Goal: Transaction & Acquisition: Purchase product/service

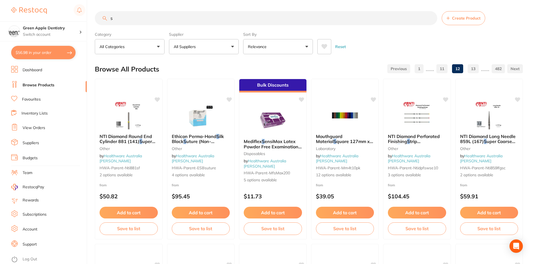
click at [182, 15] on input "s" at bounding box center [266, 18] width 342 height 14
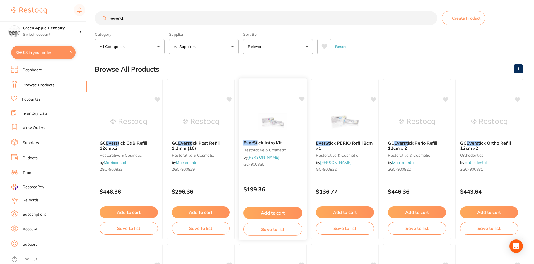
type input "everst"
click at [284, 121] on img at bounding box center [273, 121] width 37 height 28
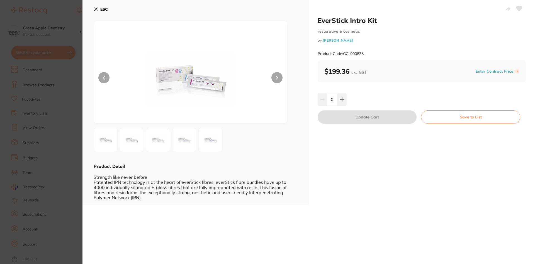
click at [189, 136] on img at bounding box center [184, 140] width 20 height 20
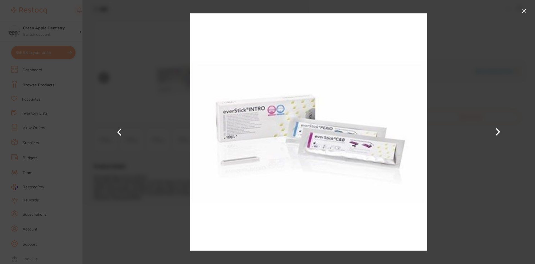
click at [523, 10] on button at bounding box center [524, 11] width 9 height 9
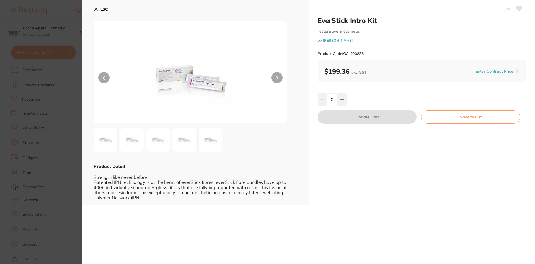
click at [104, 7] on b "ESC" at bounding box center [104, 9] width 8 height 5
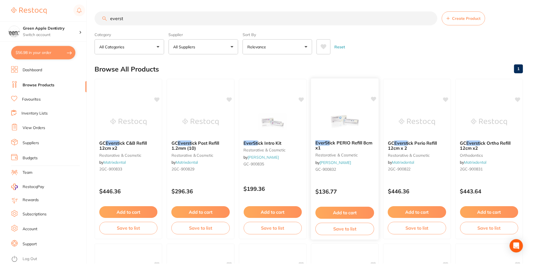
scroll to position [1, 0]
click at [363, 129] on img at bounding box center [345, 121] width 37 height 28
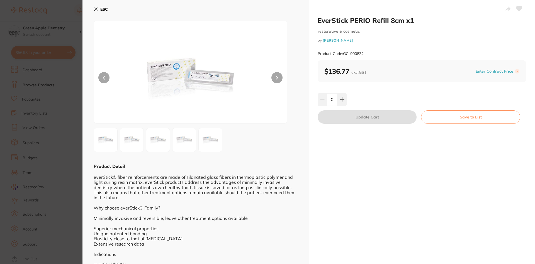
click at [105, 10] on b "ESC" at bounding box center [104, 9] width 8 height 5
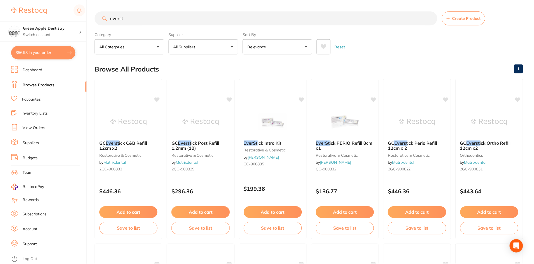
scroll to position [1, 0]
click at [414, 129] on img at bounding box center [417, 121] width 37 height 28
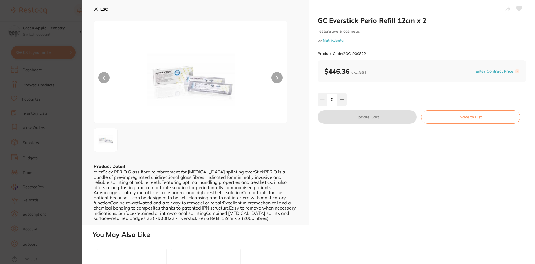
click at [102, 10] on b "ESC" at bounding box center [104, 9] width 8 height 5
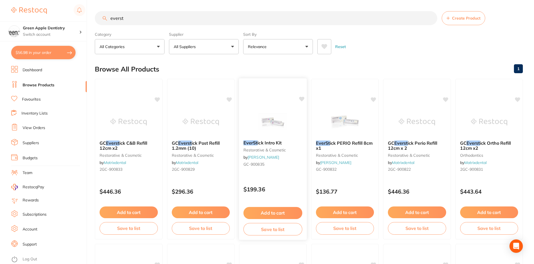
click at [269, 128] on img at bounding box center [273, 121] width 37 height 28
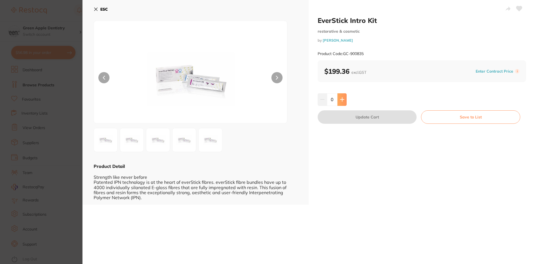
click at [341, 102] on icon at bounding box center [342, 99] width 4 height 4
type input "1"
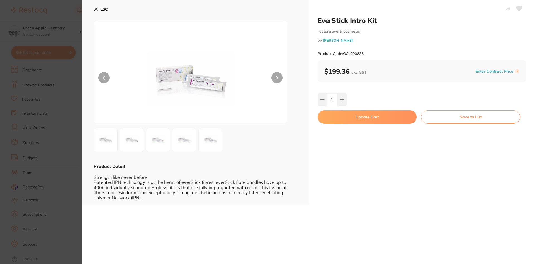
click at [381, 114] on button "Update Cart" at bounding box center [367, 116] width 99 height 13
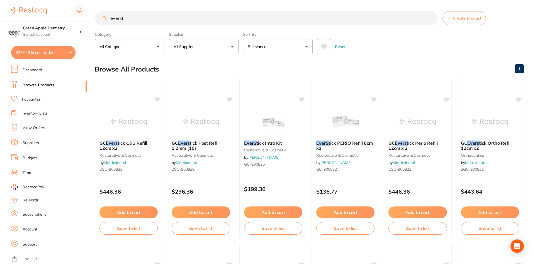
checkbox input "false"
click at [185, 15] on input "everst" at bounding box center [266, 18] width 342 height 14
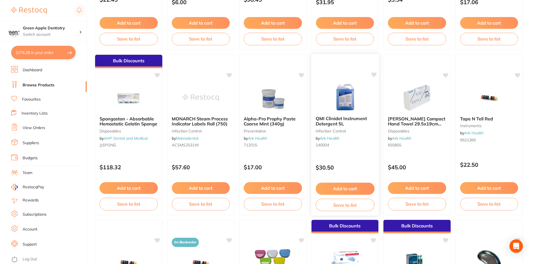
scroll to position [223, 0]
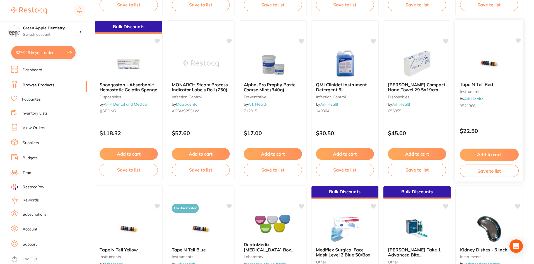
click at [478, 69] on img at bounding box center [489, 63] width 37 height 28
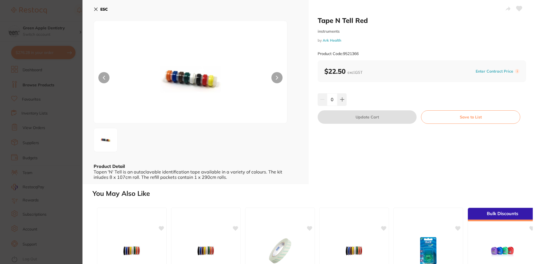
click at [102, 9] on b "ESC" at bounding box center [104, 9] width 8 height 5
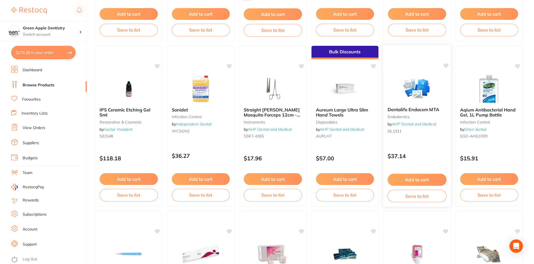
scroll to position [530, 0]
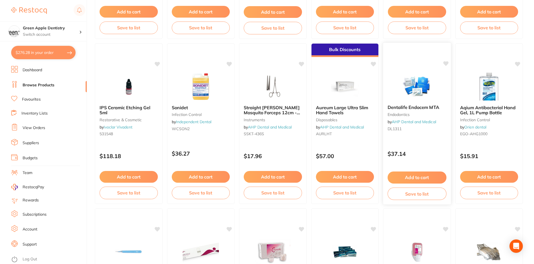
click at [409, 88] on img at bounding box center [417, 86] width 37 height 28
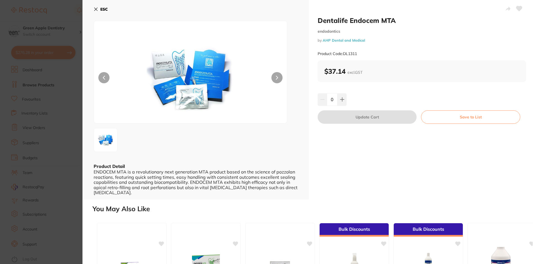
click at [99, 6] on button "ESC" at bounding box center [101, 8] width 14 height 9
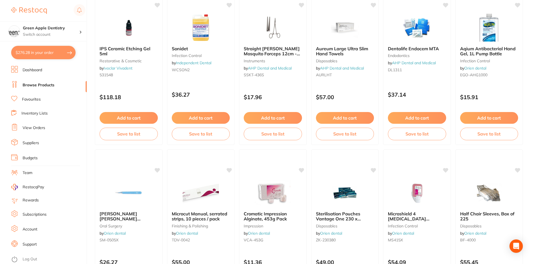
scroll to position [641, 0]
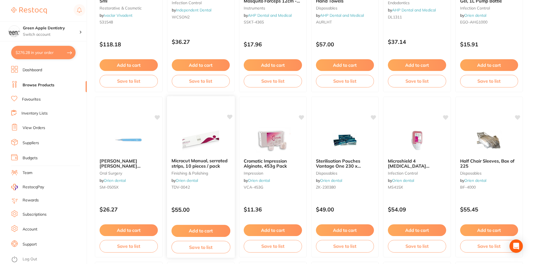
click at [213, 133] on img at bounding box center [200, 139] width 37 height 28
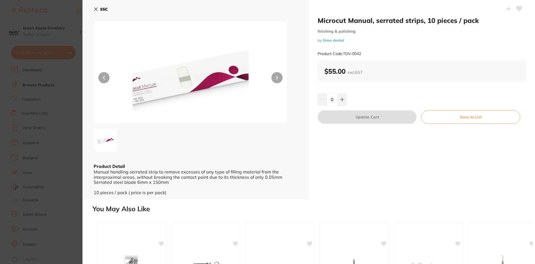
click at [102, 10] on b "ESC" at bounding box center [104, 9] width 8 height 5
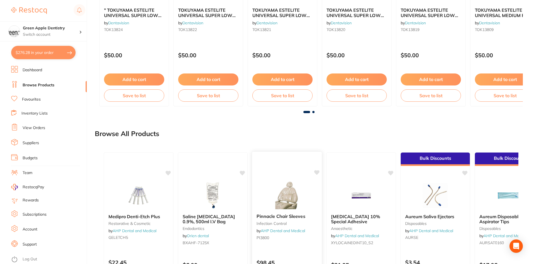
scroll to position [375, 0]
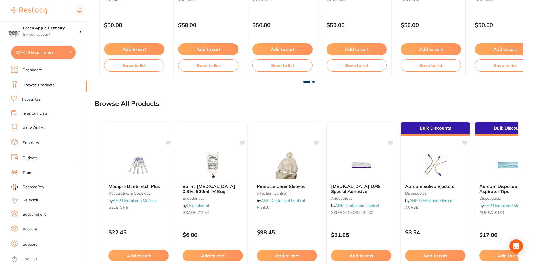
click at [314, 82] on span at bounding box center [313, 82] width 2 height 2
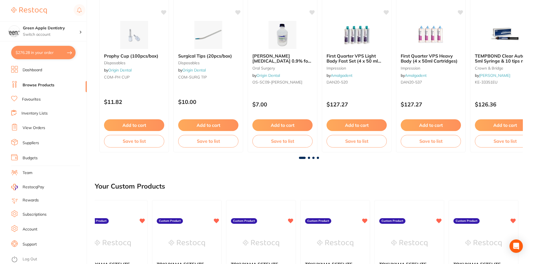
scroll to position [69, 0]
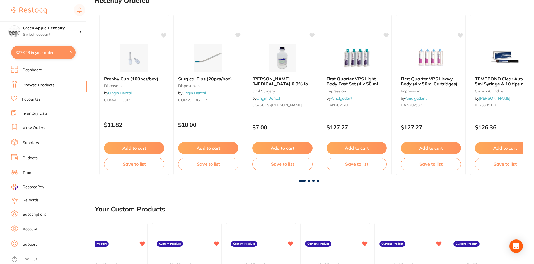
click at [309, 181] on span at bounding box center [309, 180] width 2 height 2
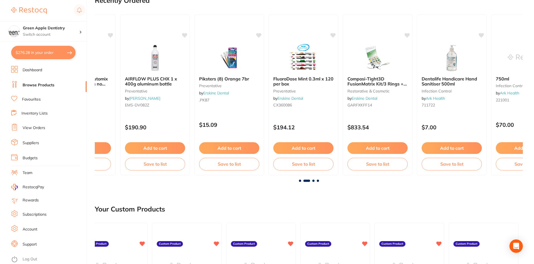
scroll to position [0, 428]
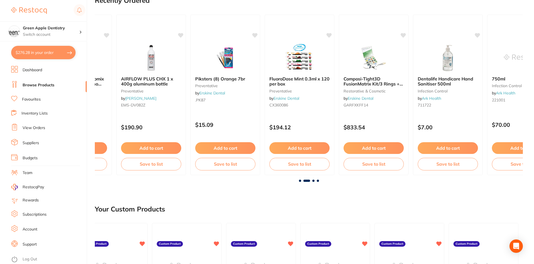
click at [314, 181] on span at bounding box center [313, 180] width 2 height 2
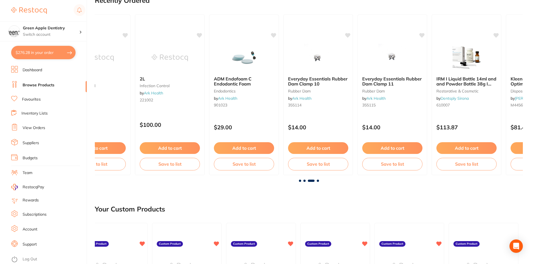
scroll to position [0, 856]
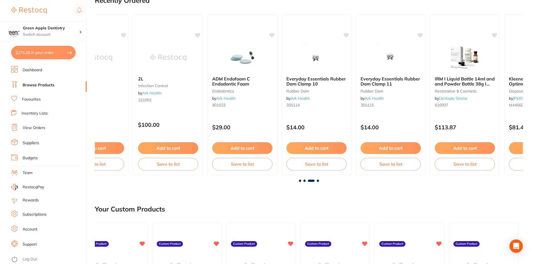
click at [319, 181] on span at bounding box center [318, 180] width 2 height 2
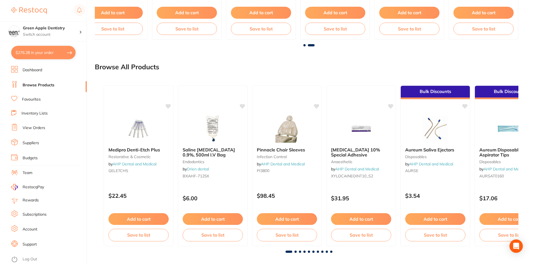
scroll to position [416, 0]
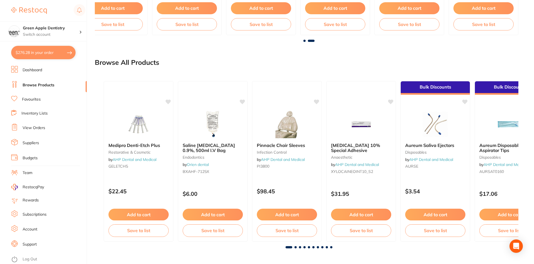
click at [295, 247] on span at bounding box center [296, 247] width 2 height 2
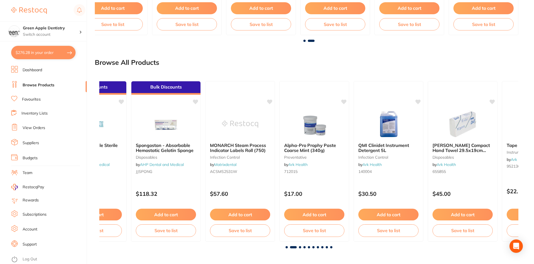
scroll to position [0, 419]
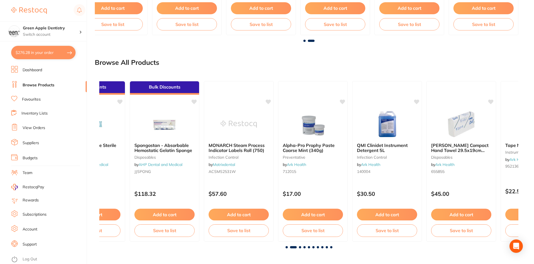
click at [301, 247] on span at bounding box center [300, 247] width 2 height 2
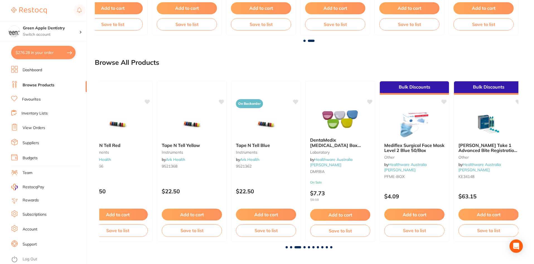
scroll to position [0, 838]
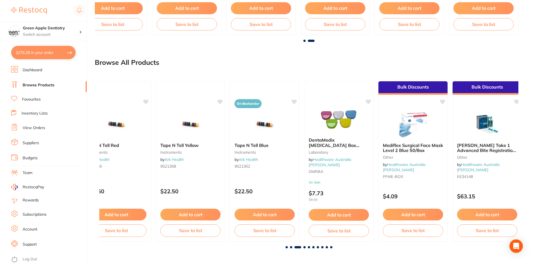
click at [305, 246] on span at bounding box center [304, 247] width 2 height 2
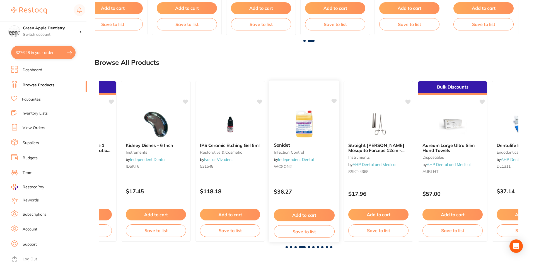
scroll to position [0, 1258]
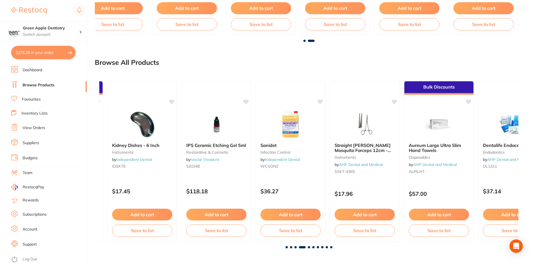
click at [309, 247] on span at bounding box center [309, 247] width 2 height 2
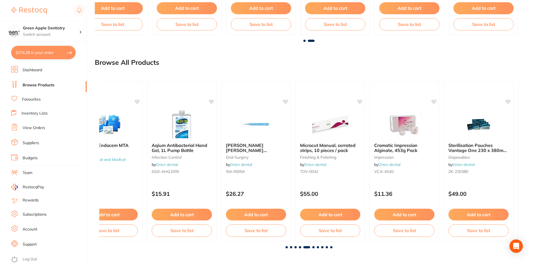
scroll to position [0, 1677]
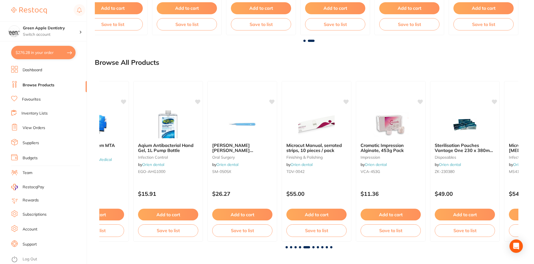
click at [313, 247] on span at bounding box center [313, 247] width 2 height 2
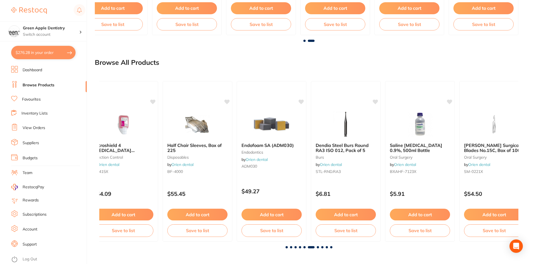
scroll to position [0, 2096]
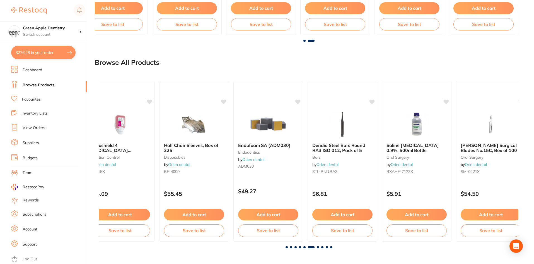
click at [318, 246] on span at bounding box center [318, 247] width 2 height 2
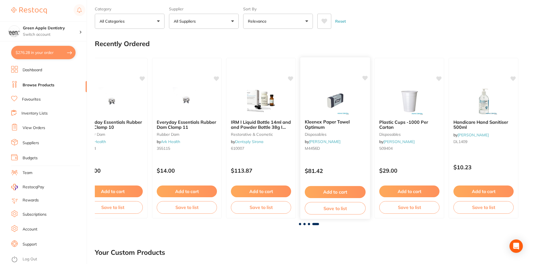
scroll to position [0, 0]
